Goal: Obtain resource: Download file/media

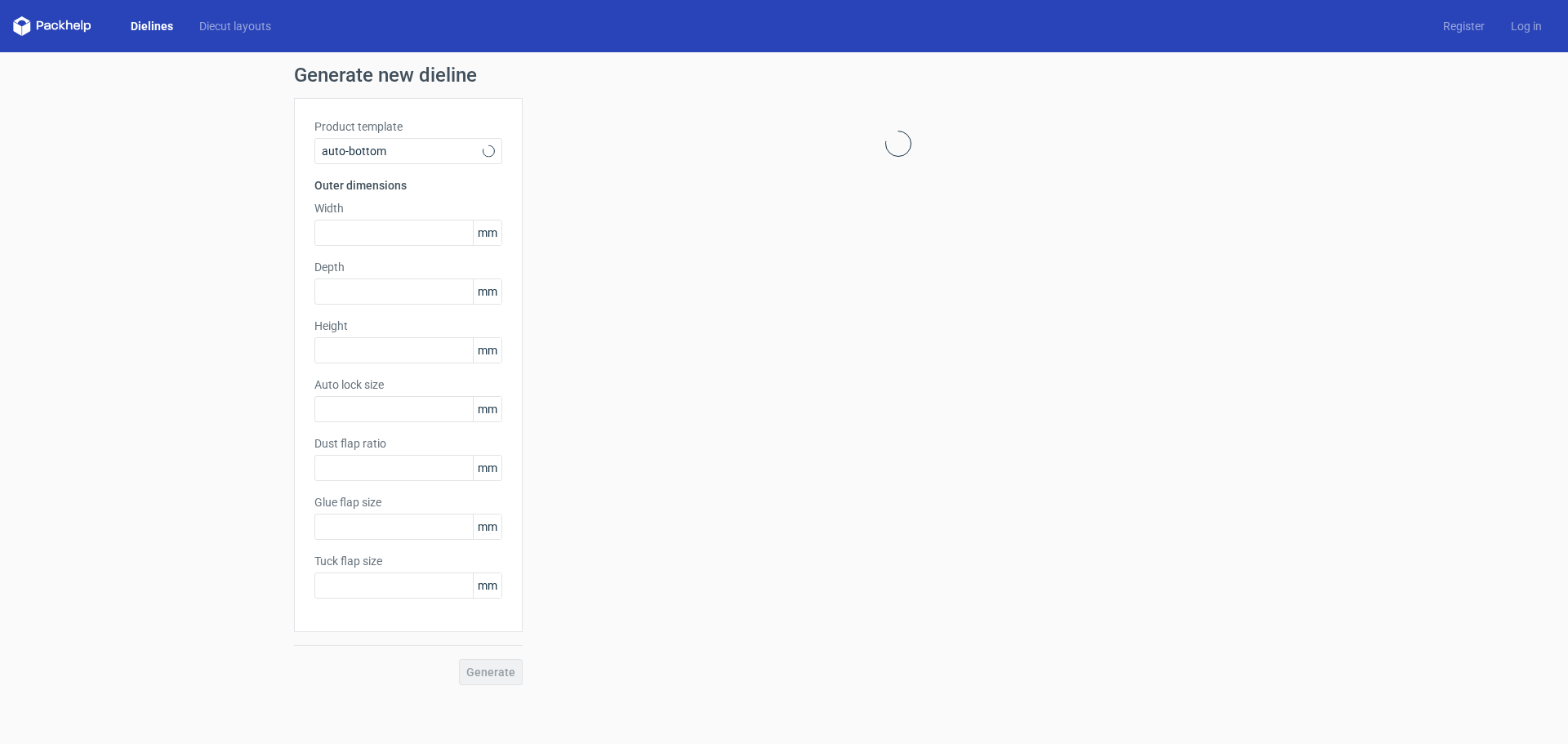
type input "1"
type input "0.8"
type input "10"
type input "12"
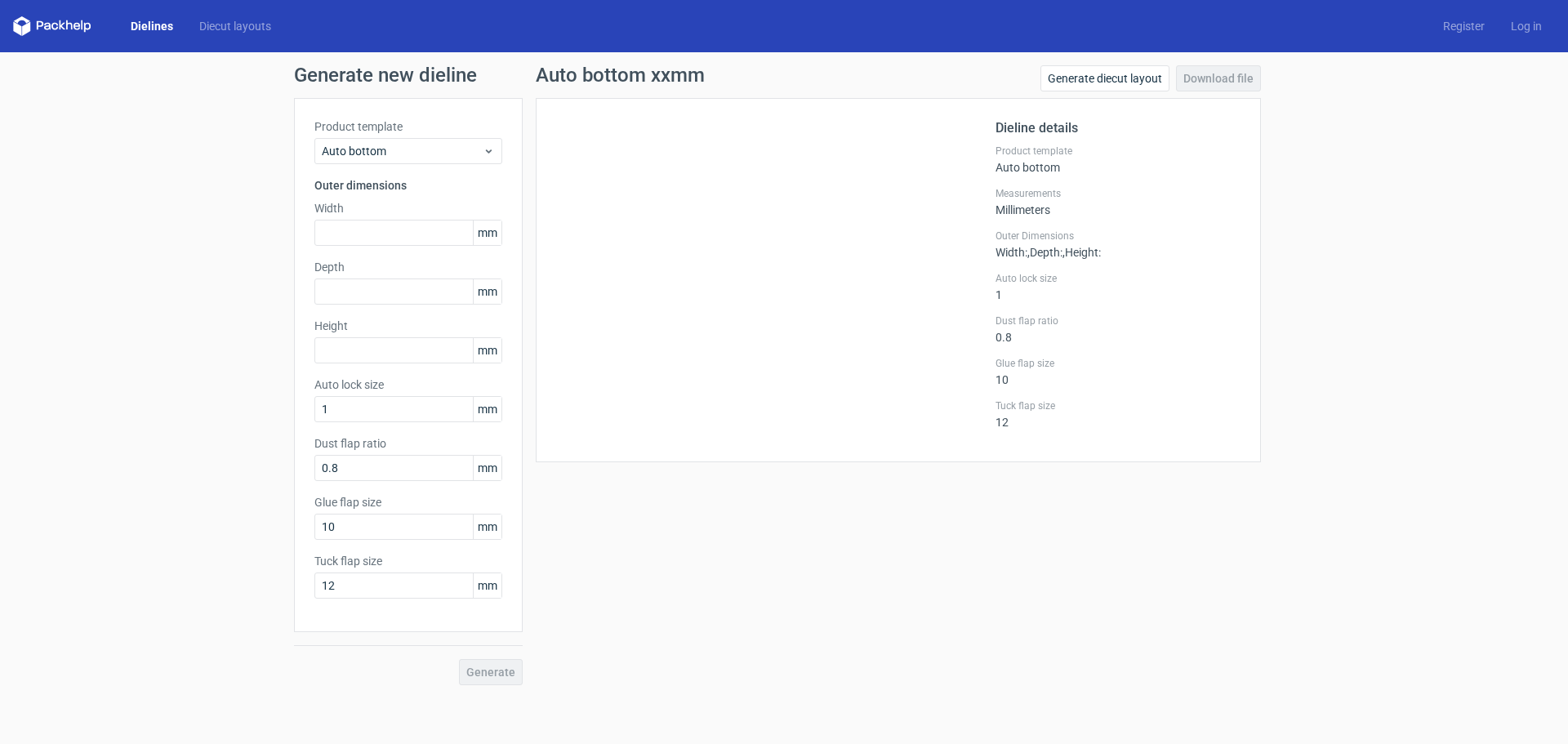
click at [136, 25] on link "Dielines" at bounding box center [152, 26] width 69 height 16
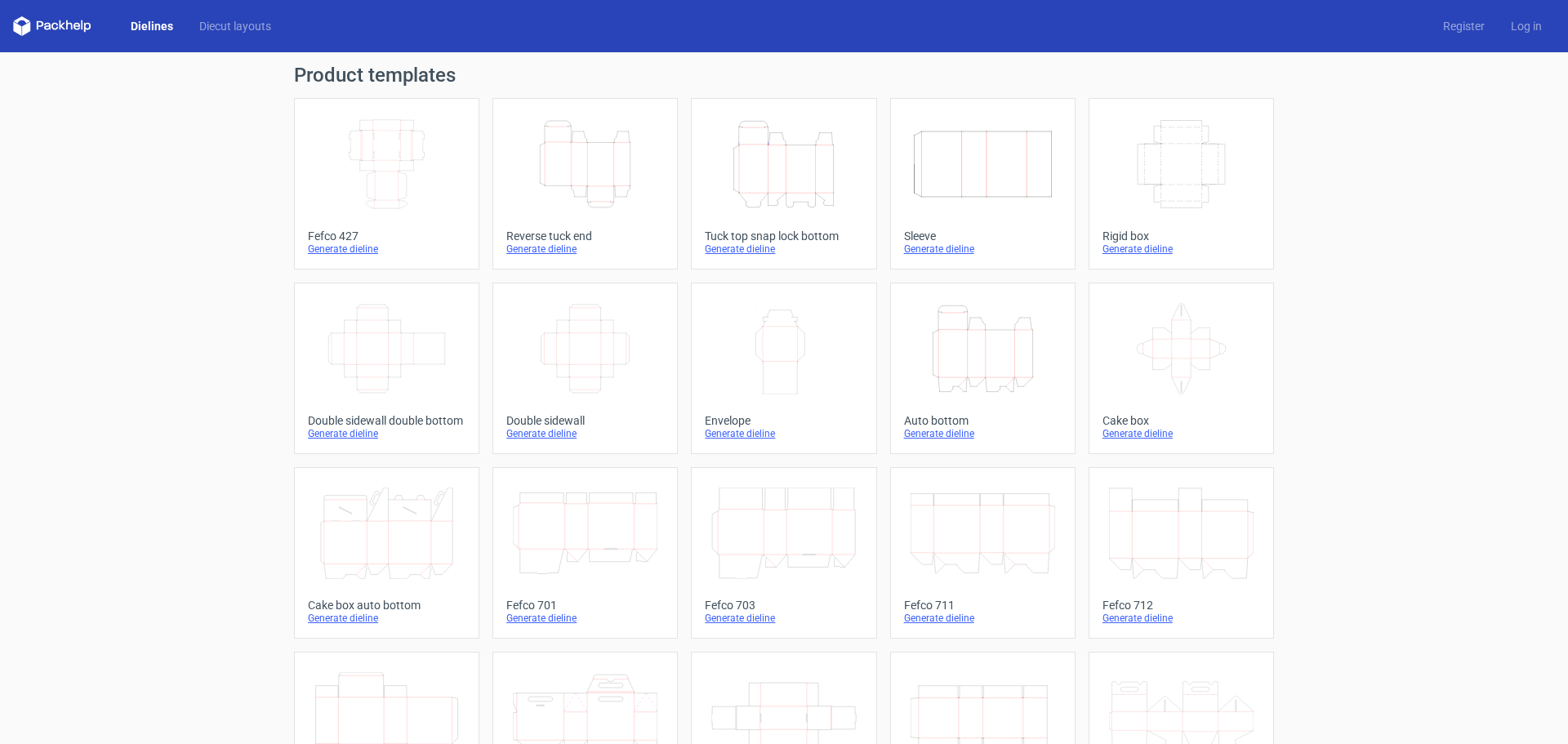
click at [368, 176] on icon "Width Depth Height" at bounding box center [386, 164] width 144 height 92
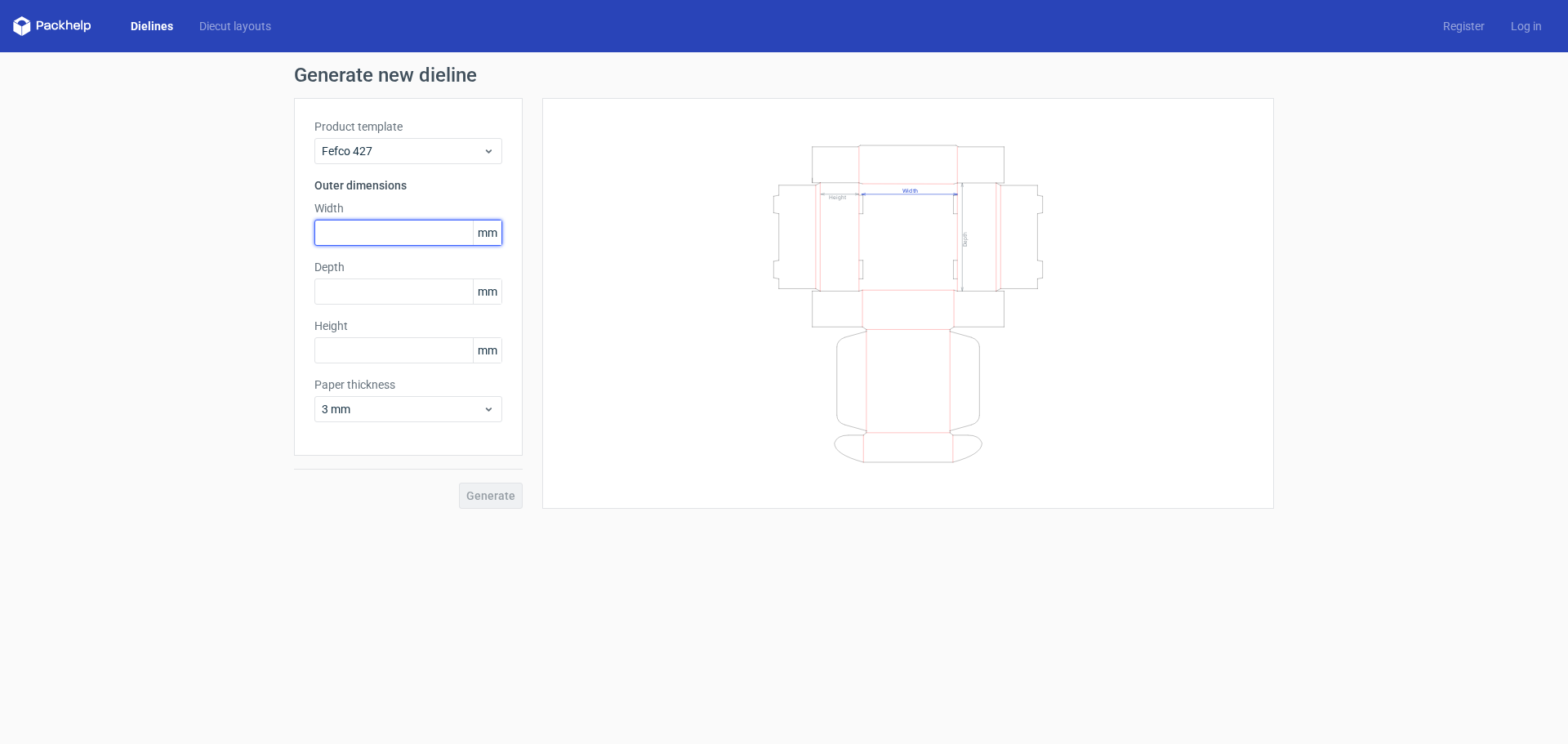
click at [363, 239] on input "text" at bounding box center [408, 233] width 188 height 26
type input "60"
click at [387, 289] on input "text" at bounding box center [408, 292] width 188 height 26
click at [364, 342] on input "text" at bounding box center [408, 350] width 188 height 26
type input "60"
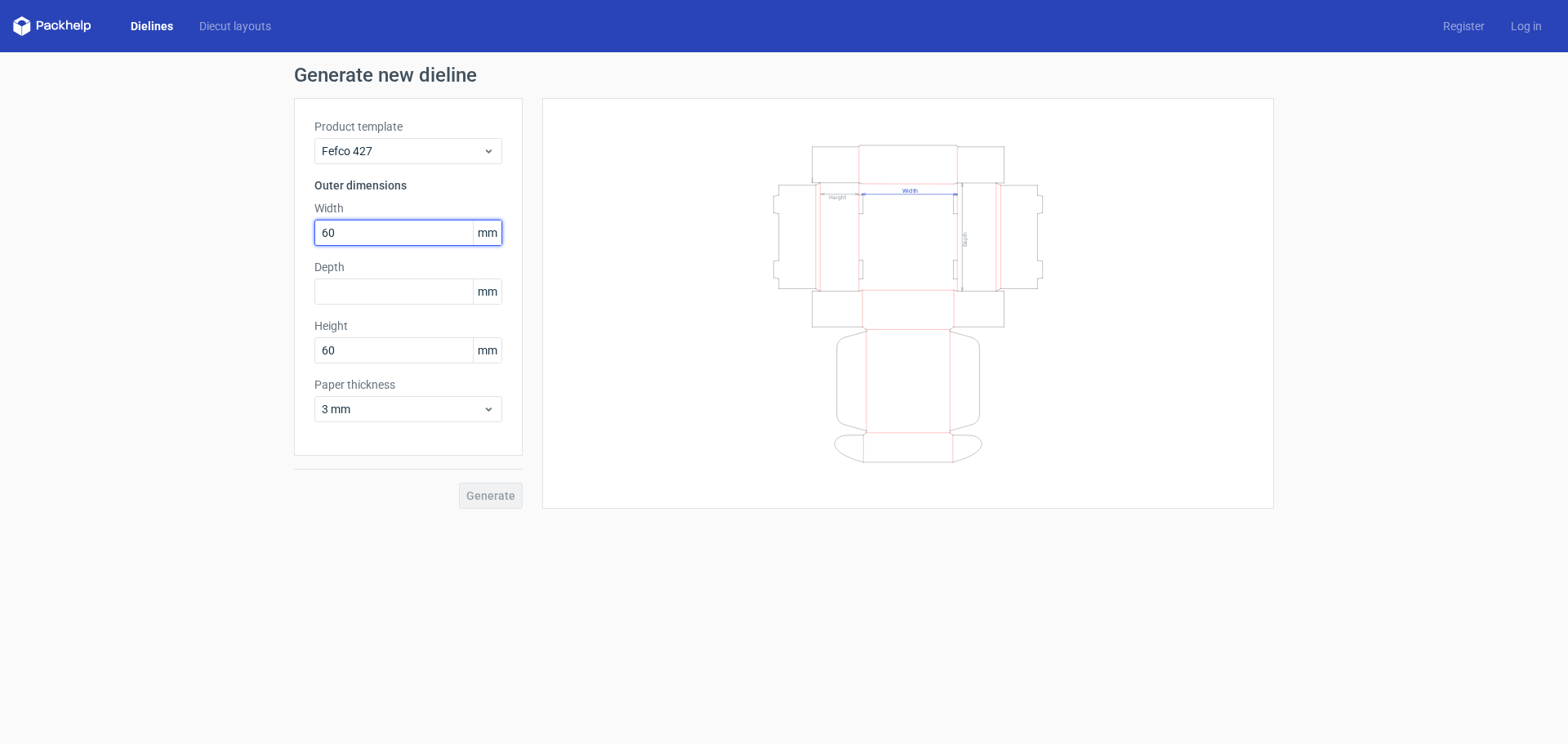
drag, startPoint x: 352, startPoint y: 236, endPoint x: 313, endPoint y: 234, distance: 39.1
click at [313, 234] on div "Product template Fefco 427 Outer dimensions Width 60 mm Depth mm Height 60 mm P…" at bounding box center [409, 277] width 229 height 358
click at [359, 280] on input "text" at bounding box center [408, 292] width 188 height 26
click at [352, 244] on input "27" at bounding box center [408, 233] width 188 height 26
type input "270"
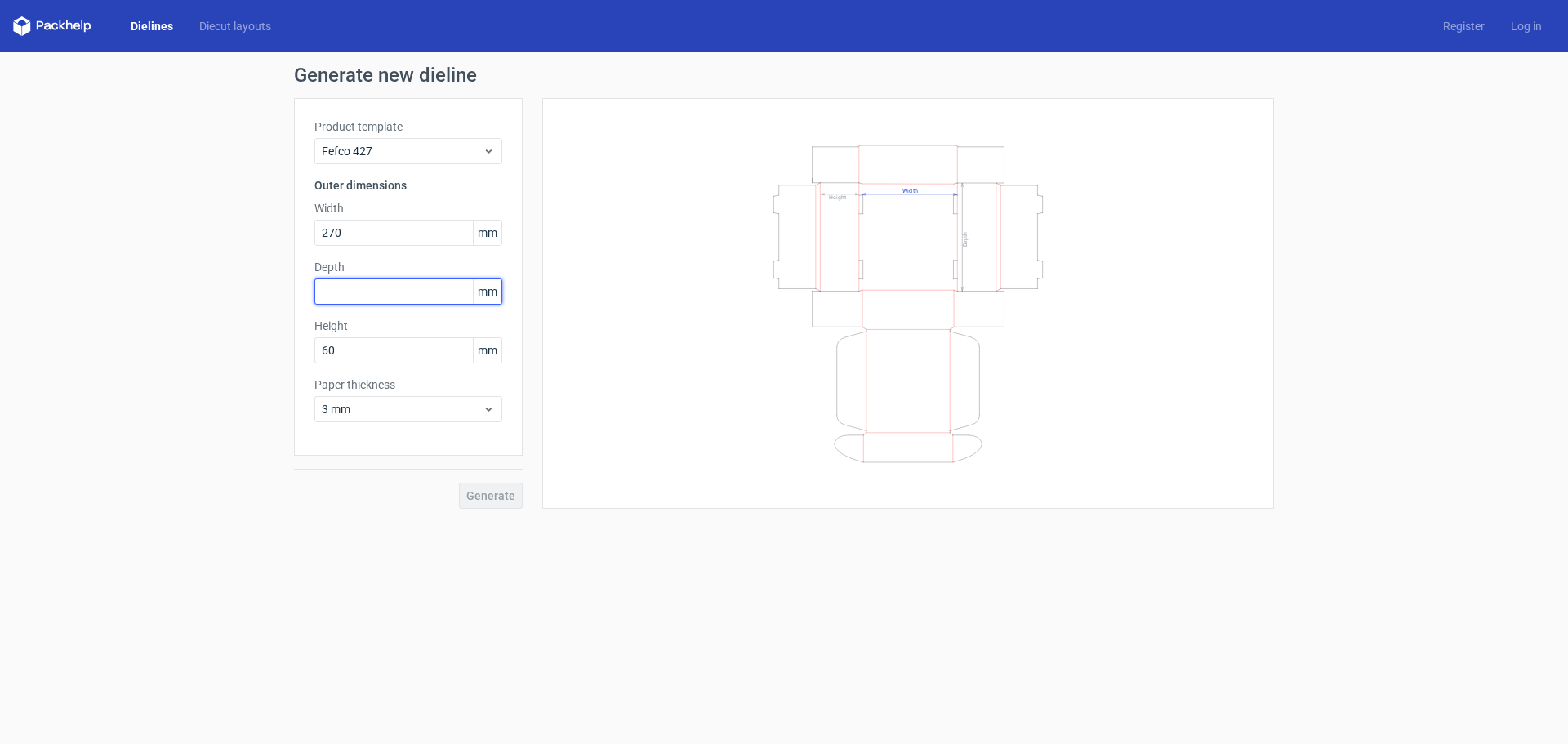
click at [351, 290] on input "text" at bounding box center [408, 292] width 188 height 26
type input "160"
click at [499, 502] on button "Generate" at bounding box center [491, 495] width 64 height 26
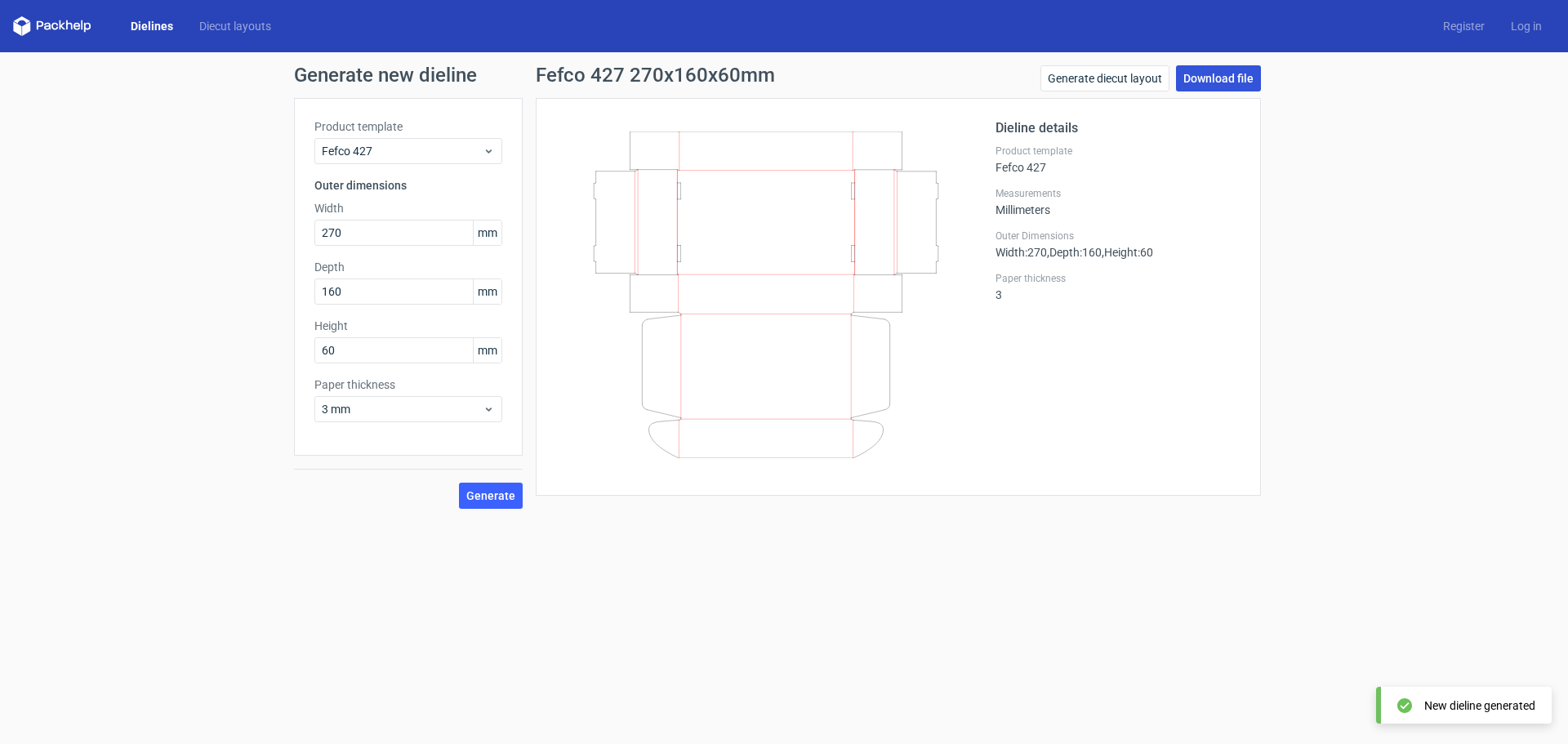
click at [1223, 84] on link "Download file" at bounding box center [1217, 78] width 84 height 26
